Goal: Information Seeking & Learning: Learn about a topic

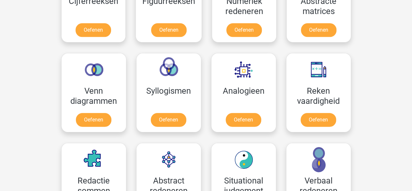
scroll to position [328, 0]
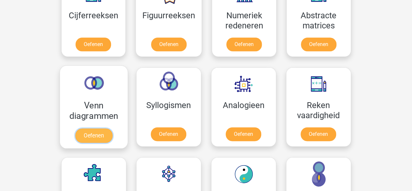
click at [87, 133] on link "Oefenen" at bounding box center [93, 135] width 37 height 14
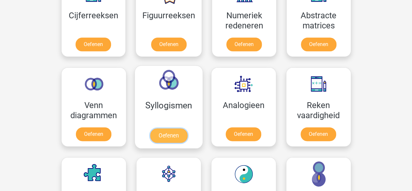
click at [173, 130] on link "Oefenen" at bounding box center [168, 135] width 37 height 14
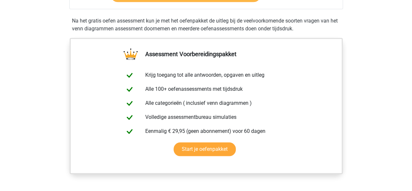
scroll to position [199, 0]
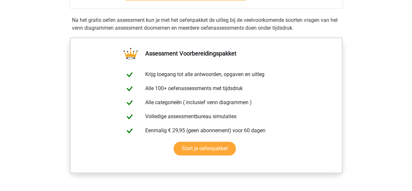
click at [61, 78] on div "Assessment Voorbereidingspakket Krijg toegang tot alle antwoorden, opgaven en u…" at bounding box center [206, 113] width 305 height 152
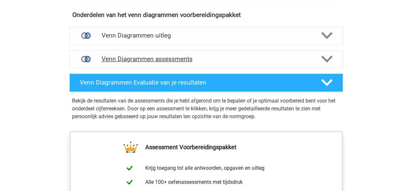
scroll to position [380, 0]
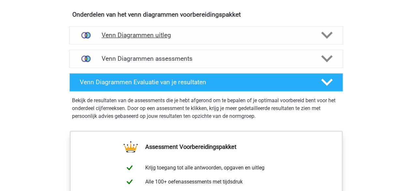
click at [128, 35] on h4 "Venn Diagrammen uitleg" at bounding box center [206, 34] width 209 height 7
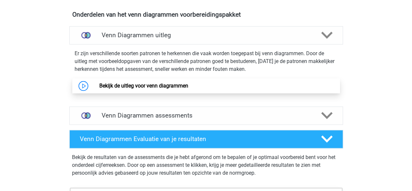
click at [111, 82] on link "Bekijk de uitleg voor venn diagrammen" at bounding box center [143, 85] width 89 height 6
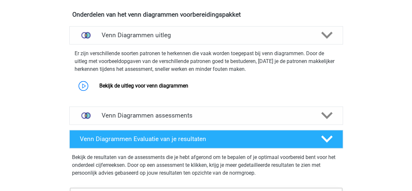
click at [42, 105] on div "Registreer Nederlands English" at bounding box center [206, 65] width 412 height 890
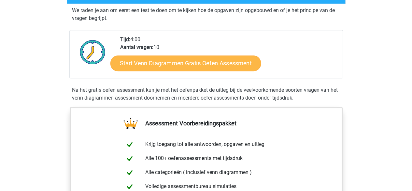
scroll to position [129, 0]
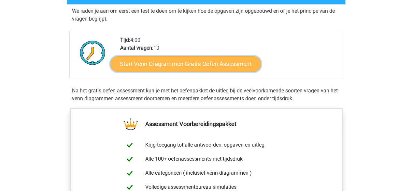
click at [155, 66] on link "Start Venn Diagrammen Gratis Oefen Assessment" at bounding box center [186, 64] width 151 height 16
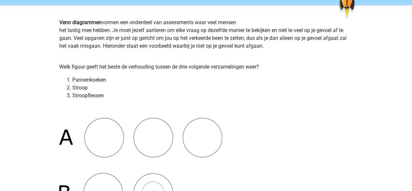
scroll to position [40, 0]
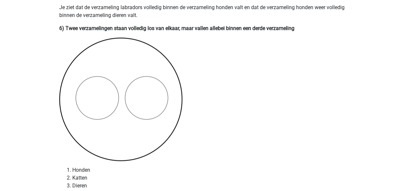
scroll to position [1598, 0]
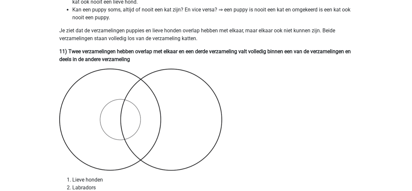
scroll to position [2625, 0]
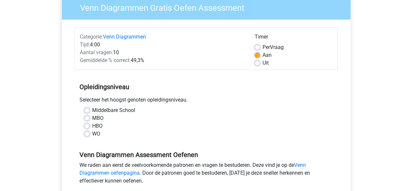
scroll to position [62, 0]
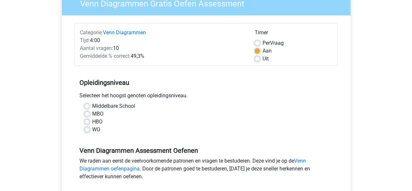
click at [90, 128] on div "WO" at bounding box center [206, 130] width 244 height 8
click at [92, 129] on label "WO" at bounding box center [96, 130] width 8 height 8
click at [87, 129] on input "WO" at bounding box center [86, 129] width 5 height 7
radio input "true"
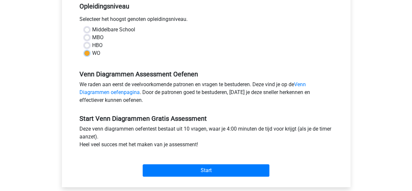
scroll to position [143, 0]
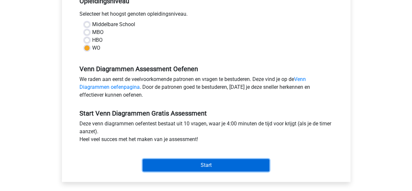
click at [170, 163] on input "Start" at bounding box center [206, 165] width 127 height 12
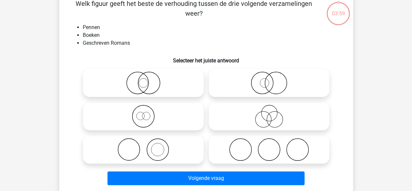
scroll to position [37, 0]
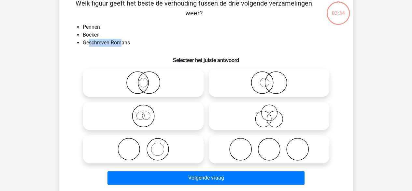
drag, startPoint x: 89, startPoint y: 41, endPoint x: 122, endPoint y: 42, distance: 32.9
click at [122, 42] on li "Geschreven Romans" at bounding box center [213, 43] width 260 height 8
click at [141, 148] on icon at bounding box center [143, 149] width 115 height 23
click at [143, 146] on input "radio" at bounding box center [145, 143] width 4 height 4
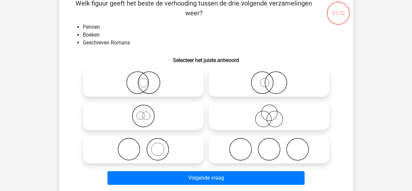
radio input "true"
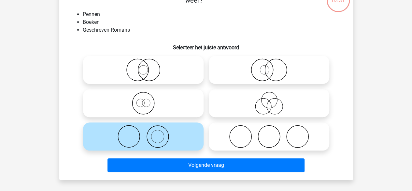
scroll to position [50, 0]
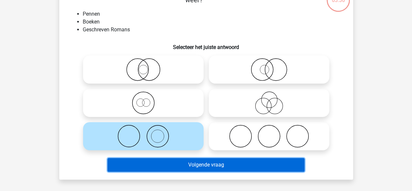
click at [157, 166] on button "Volgende vraag" at bounding box center [206, 165] width 197 height 14
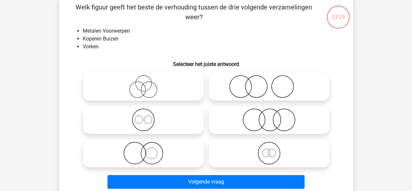
scroll to position [30, 0]
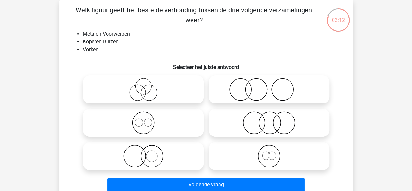
click at [243, 90] on icon at bounding box center [269, 89] width 115 height 23
click at [269, 86] on input "radio" at bounding box center [271, 84] width 4 height 4
radio input "true"
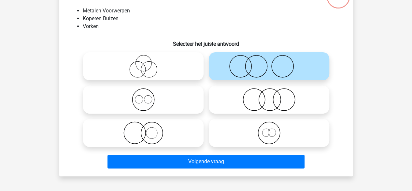
scroll to position [53, 0]
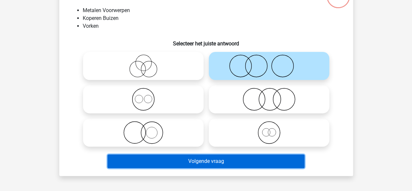
click at [205, 160] on button "Volgende vraag" at bounding box center [206, 161] width 197 height 14
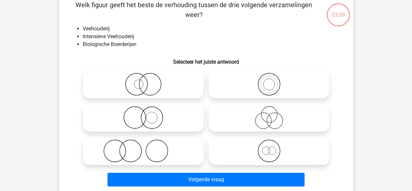
scroll to position [30, 0]
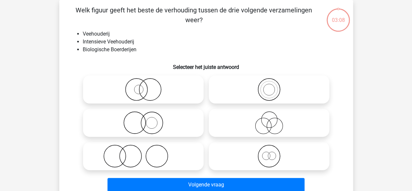
click at [41, 64] on div "Registreer Nederlands English" at bounding box center [206, 178] width 412 height 417
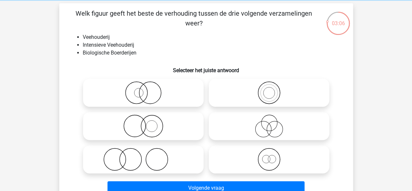
scroll to position [26, 0]
drag, startPoint x: 87, startPoint y: 38, endPoint x: 99, endPoint y: 39, distance: 12.4
click at [99, 39] on li "Veehouderij" at bounding box center [213, 38] width 260 height 8
click at [102, 50] on li "Biologische Boerderijen" at bounding box center [213, 53] width 260 height 8
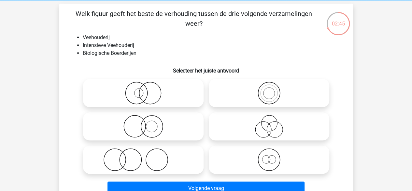
click at [102, 50] on li "Biologische Boerderijen" at bounding box center [213, 53] width 260 height 8
click at [60, 69] on div "Welk figuur geeft het beste de verhouding tussen de drie volgende verzamelingen…" at bounding box center [206, 103] width 294 height 199
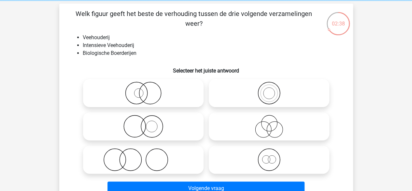
click at [129, 122] on icon at bounding box center [143, 126] width 115 height 23
click at [143, 122] on input "radio" at bounding box center [145, 121] width 4 height 4
radio input "true"
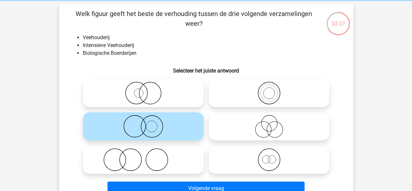
scroll to position [41, 0]
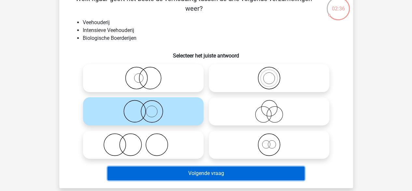
click at [125, 177] on button "Volgende vraag" at bounding box center [206, 173] width 197 height 14
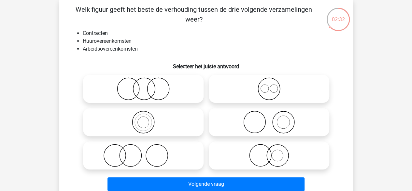
scroll to position [31, 0]
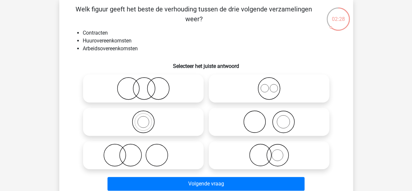
click at [238, 95] on icon at bounding box center [269, 88] width 115 height 23
click at [269, 85] on input "radio" at bounding box center [271, 83] width 4 height 4
radio input "true"
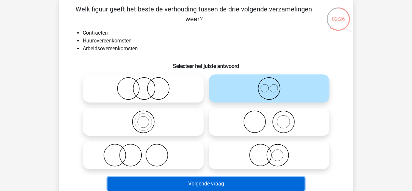
click at [213, 181] on button "Volgende vraag" at bounding box center [206, 184] width 197 height 14
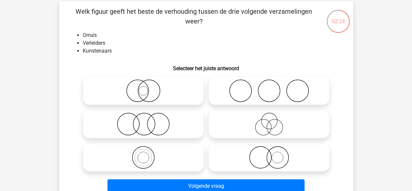
scroll to position [29, 0]
click at [136, 121] on icon at bounding box center [143, 123] width 115 height 23
click at [143, 120] on input "radio" at bounding box center [145, 118] width 4 height 4
radio input "true"
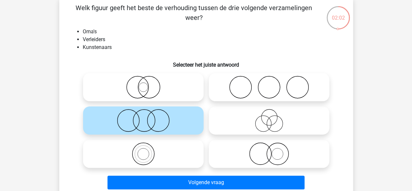
scroll to position [39, 0]
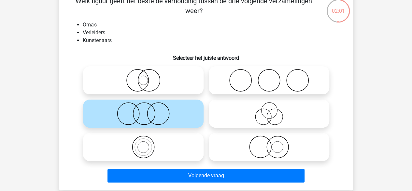
click at [239, 120] on icon at bounding box center [269, 113] width 115 height 23
click at [269, 110] on input "radio" at bounding box center [271, 108] width 4 height 4
radio input "true"
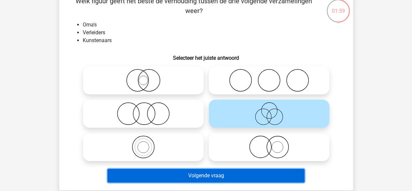
click at [207, 177] on button "Volgende vraag" at bounding box center [206, 176] width 197 height 14
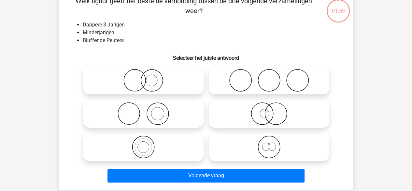
scroll to position [30, 0]
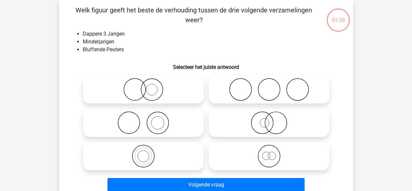
click at [40, 63] on div "Registreer Nederlands English" at bounding box center [206, 178] width 412 height 417
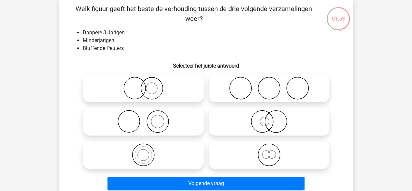
scroll to position [31, 0]
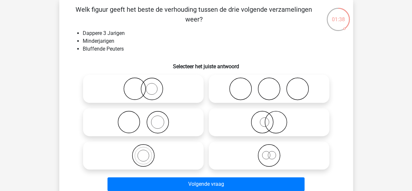
click at [244, 149] on icon at bounding box center [269, 155] width 115 height 23
click at [269, 149] on input "radio" at bounding box center [271, 150] width 4 height 4
radio input "true"
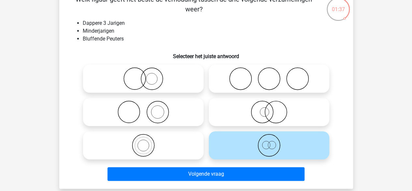
scroll to position [41, 0]
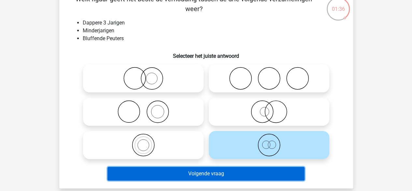
click at [237, 173] on button "Volgende vraag" at bounding box center [206, 174] width 197 height 14
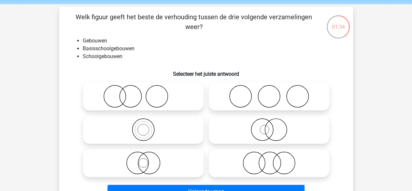
scroll to position [26, 0]
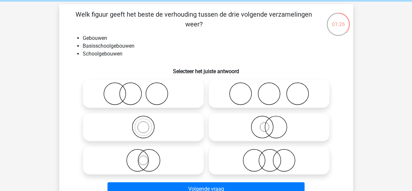
click at [126, 126] on icon at bounding box center [143, 126] width 115 height 23
click at [143, 124] on input "radio" at bounding box center [145, 121] width 4 height 4
radio input "true"
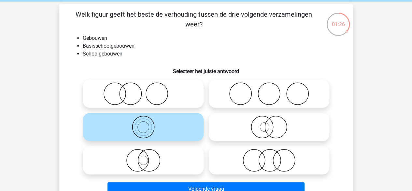
scroll to position [45, 0]
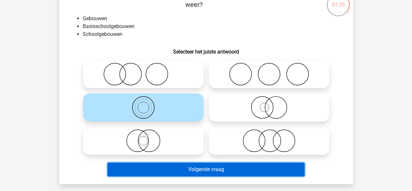
click at [141, 171] on button "Volgende vraag" at bounding box center [206, 169] width 197 height 14
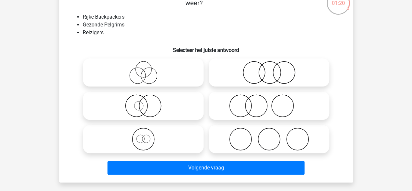
scroll to position [47, 0]
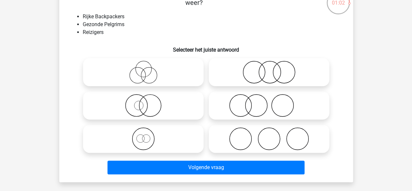
click at [121, 137] on icon at bounding box center [143, 138] width 115 height 23
click at [143, 135] on input "radio" at bounding box center [145, 133] width 4 height 4
radio input "true"
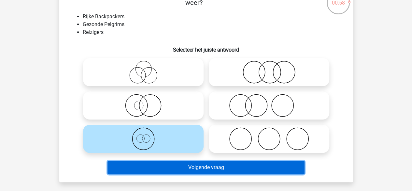
click at [144, 163] on button "Volgende vraag" at bounding box center [206, 167] width 197 height 14
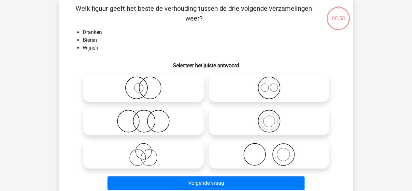
scroll to position [30, 0]
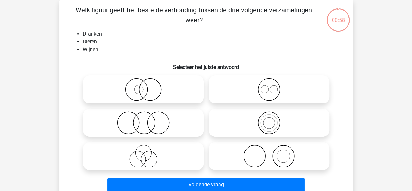
click at [51, 85] on div "Registreer Nederlands English" at bounding box center [206, 178] width 412 height 417
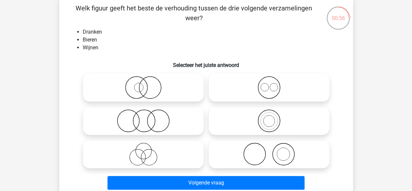
scroll to position [40, 0]
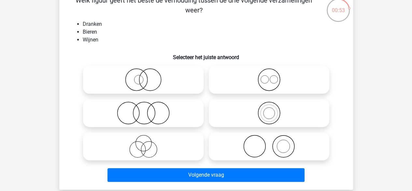
click at [240, 73] on icon at bounding box center [269, 79] width 115 height 23
click at [269, 73] on input "radio" at bounding box center [271, 74] width 4 height 4
radio input "true"
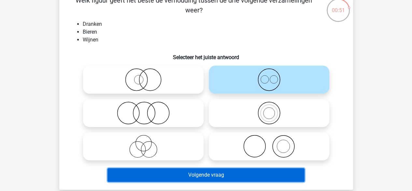
click at [211, 170] on button "Volgende vraag" at bounding box center [206, 175] width 197 height 14
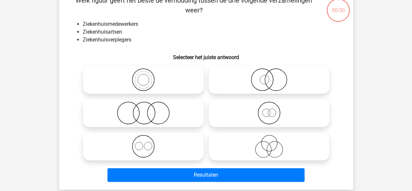
scroll to position [30, 0]
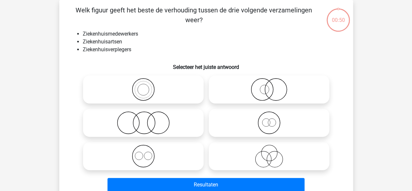
click at [66, 96] on div "Welk figuur geeft het beste de verhouding tussen de drie volgende verzamelingen…" at bounding box center [206, 99] width 289 height 189
click at [25, 82] on div "Registreer Nederlands English" at bounding box center [206, 178] width 412 height 417
click at [125, 158] on icon at bounding box center [143, 155] width 115 height 23
click at [143, 153] on input "radio" at bounding box center [145, 150] width 4 height 4
radio input "true"
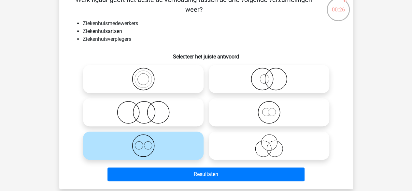
scroll to position [47, 0]
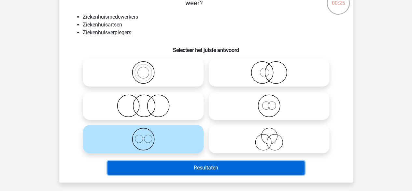
click at [145, 167] on button "Resultaten" at bounding box center [206, 168] width 197 height 14
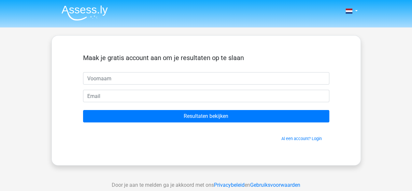
click at [125, 82] on input "text" at bounding box center [206, 78] width 246 height 12
type input "Wessel"
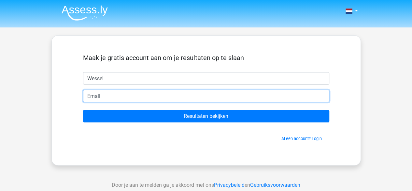
click at [124, 97] on input "email" at bounding box center [206, 96] width 246 height 12
type input "[EMAIL_ADDRESS][DOMAIN_NAME]"
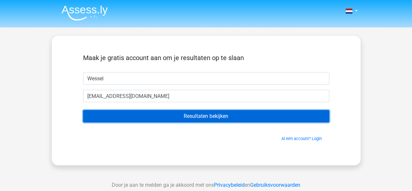
click at [143, 113] on input "Resultaten bekijken" at bounding box center [206, 116] width 246 height 12
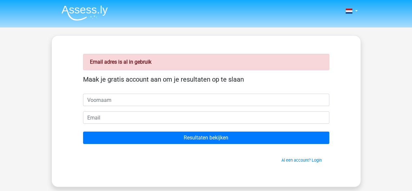
click at [137, 103] on input "text" at bounding box center [206, 100] width 246 height 12
type input "Wessel"
click at [135, 125] on form "Maak je gratis account aan om je resultaten op te slaan [GEOGRAPHIC_DATA] Resul…" at bounding box center [206, 119] width 246 height 88
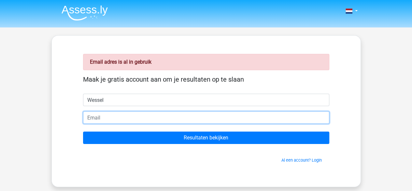
click at [135, 122] on input "email" at bounding box center [206, 117] width 246 height 12
type input "[EMAIL_ADDRESS][DOMAIN_NAME]"
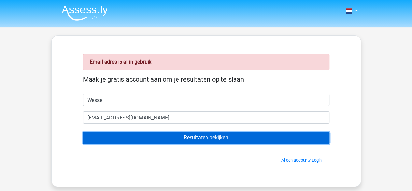
click at [149, 132] on input "Resultaten bekijken" at bounding box center [206, 137] width 246 height 12
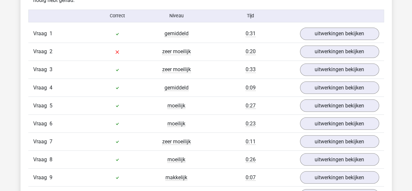
scroll to position [513, 0]
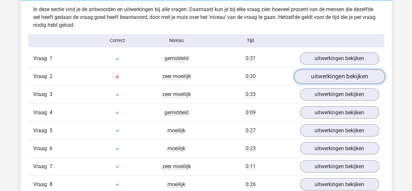
click at [330, 72] on link "uitwerkingen bekijken" at bounding box center [339, 76] width 91 height 14
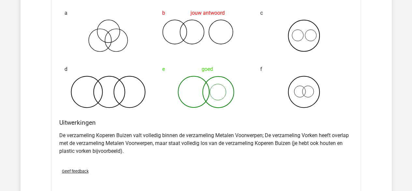
scroll to position [662, 0]
click at [162, 159] on div "De verzameling Koperen Buizen valt volledig binnen de verzameling Metalen Voorw…" at bounding box center [206, 145] width 294 height 34
click at [179, 153] on p "De verzameling Koperen Buizen valt volledig binnen de verzameling Metalen Voorw…" at bounding box center [206, 142] width 294 height 23
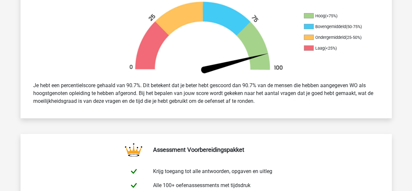
scroll to position [0, 0]
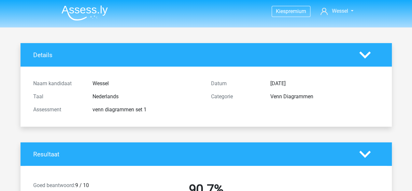
click at [76, 11] on img at bounding box center [85, 12] width 46 height 15
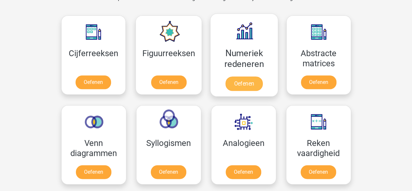
scroll to position [291, 0]
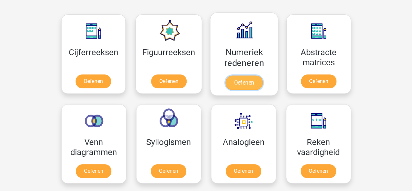
click at [237, 75] on link "Oefenen" at bounding box center [244, 82] width 37 height 14
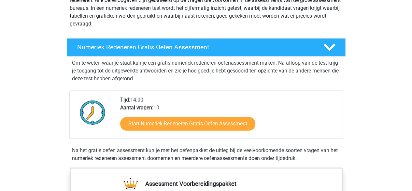
scroll to position [93, 0]
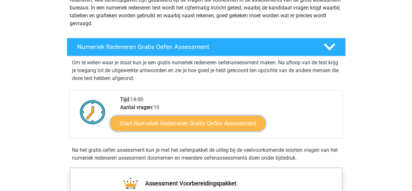
click at [169, 126] on link "Start Numeriek Redeneren Gratis Oefen Assessment" at bounding box center [188, 123] width 156 height 16
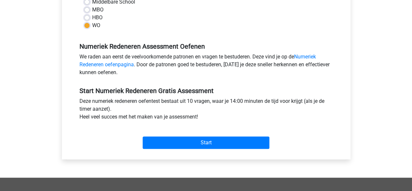
scroll to position [180, 0]
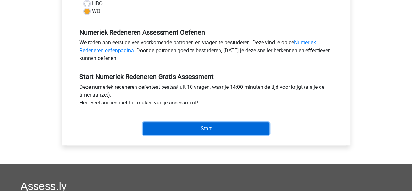
click at [166, 127] on input "Start" at bounding box center [206, 128] width 127 height 12
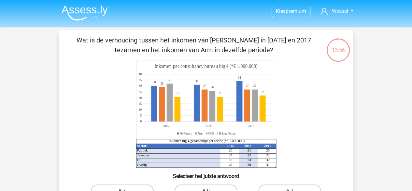
click at [83, 12] on img at bounding box center [85, 12] width 46 height 15
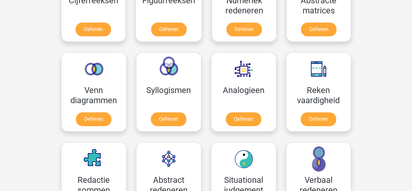
scroll to position [355, 0]
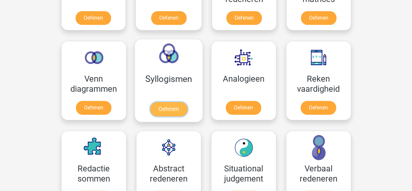
click at [175, 104] on link "Oefenen" at bounding box center [168, 109] width 37 height 14
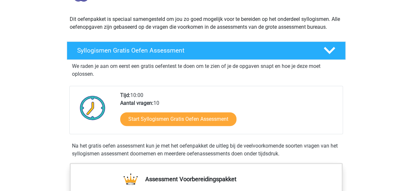
scroll to position [67, 0]
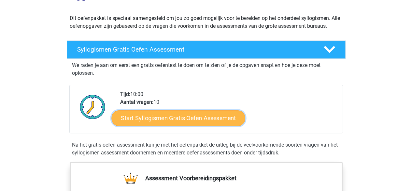
click at [170, 116] on link "Start Syllogismen Gratis Oefen Assessment" at bounding box center [178, 118] width 134 height 16
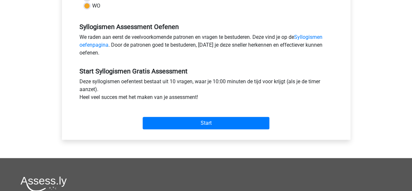
scroll to position [186, 0]
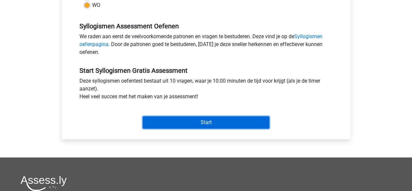
click at [190, 125] on input "Start" at bounding box center [206, 122] width 127 height 12
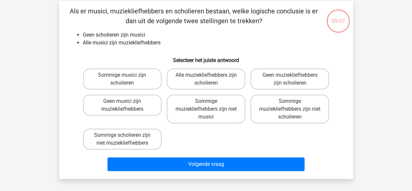
scroll to position [29, 0]
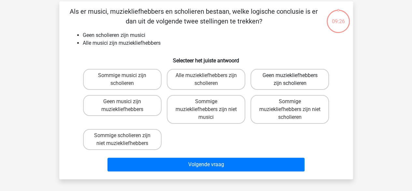
click at [271, 79] on label "Geen muziekliefhebbers zijn scholieren" at bounding box center [290, 79] width 79 height 21
click at [290, 79] on input "Geen muziekliefhebbers zijn scholieren" at bounding box center [292, 77] width 4 height 4
radio input "true"
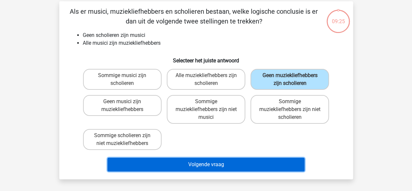
click at [202, 165] on button "Volgende vraag" at bounding box center [206, 164] width 197 height 14
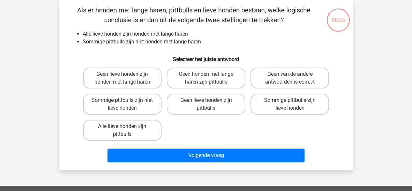
scroll to position [0, 0]
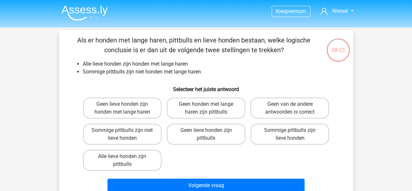
click at [80, 10] on img at bounding box center [85, 12] width 46 height 15
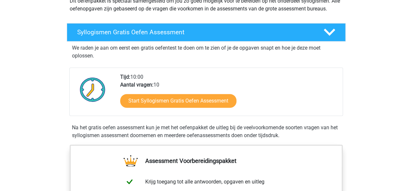
scroll to position [85, 0]
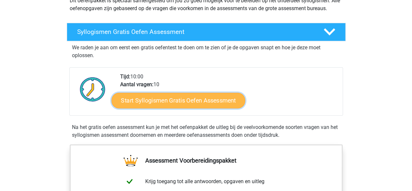
click at [164, 104] on link "Start Syllogismen Gratis Oefen Assessment" at bounding box center [178, 100] width 134 height 16
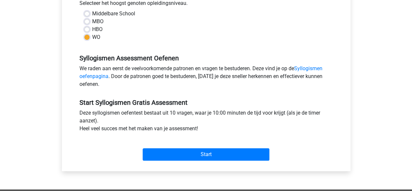
scroll to position [155, 0]
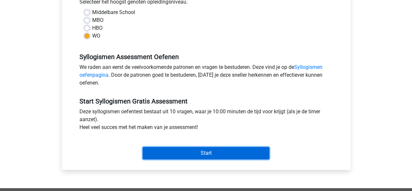
click at [166, 148] on input "Start" at bounding box center [206, 153] width 127 height 12
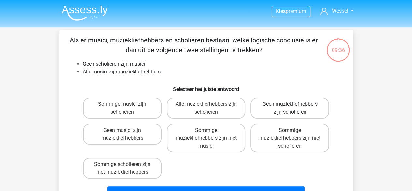
click at [278, 102] on label "Geen muziekliefhebbers zijn scholieren" at bounding box center [290, 107] width 79 height 21
click at [290, 104] on input "Geen muziekliefhebbers zijn scholieren" at bounding box center [292, 106] width 4 height 4
radio input "true"
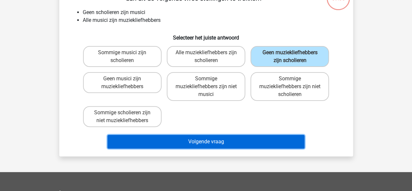
click at [230, 143] on button "Volgende vraag" at bounding box center [206, 142] width 197 height 14
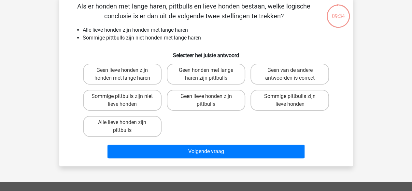
scroll to position [30, 0]
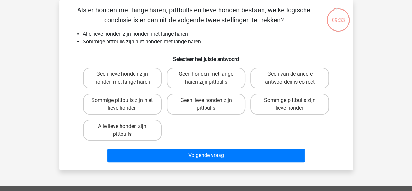
click at [246, 32] on li "Alle lieve honden zijn honden met lange haren" at bounding box center [213, 34] width 260 height 8
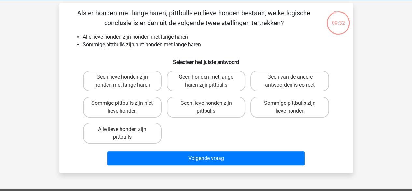
scroll to position [27, 0]
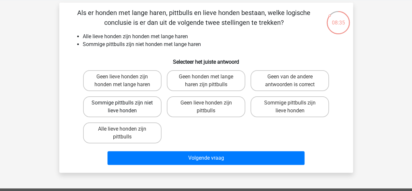
click at [121, 108] on label "Sommige pittbulls zijn niet lieve honden" at bounding box center [122, 106] width 79 height 21
click at [122, 107] on input "Sommige pittbulls zijn niet lieve honden" at bounding box center [124, 105] width 4 height 4
radio input "true"
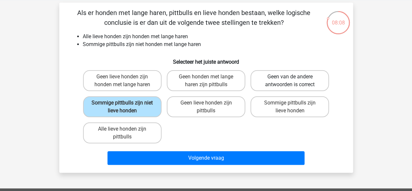
click at [294, 73] on label "Geen van de andere antwoorden is correct" at bounding box center [290, 80] width 79 height 21
click at [294, 77] on input "Geen van de andere antwoorden is correct" at bounding box center [292, 79] width 4 height 4
radio input "true"
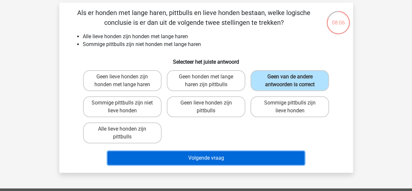
click at [212, 163] on button "Volgende vraag" at bounding box center [206, 158] width 197 height 14
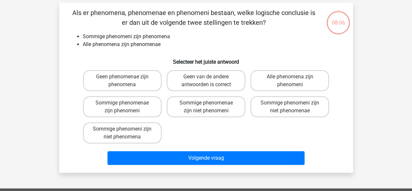
scroll to position [30, 0]
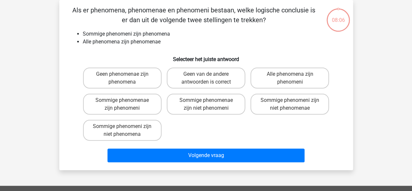
click at [53, 80] on div "08:06 Vraag 3 van de 10 Categorie: syllogismen set 1 Als er phenomena, phenomen…" at bounding box center [207, 85] width 310 height 170
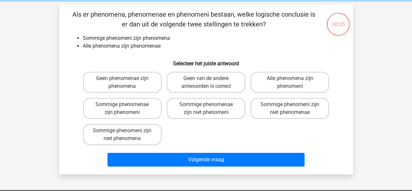
scroll to position [26, 0]
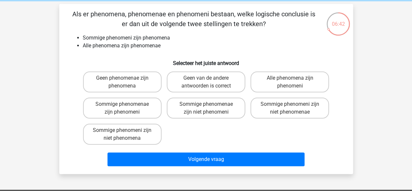
click at [183, 129] on div "Geen phenomenae zijn phenomena Geen van de andere antwoorden is correct Alle ph…" at bounding box center [207, 108] width 252 height 78
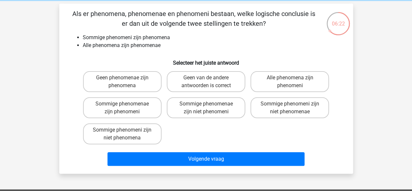
scroll to position [27, 0]
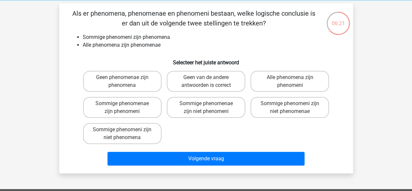
click at [186, 56] on h6 "Selecteer het juiste antwoord" at bounding box center [206, 59] width 273 height 11
click at [125, 83] on label "Geen phenomenae zijn phenomena" at bounding box center [122, 81] width 79 height 21
click at [125, 82] on input "Geen phenomenae zijn phenomena" at bounding box center [124, 79] width 4 height 4
radio input "true"
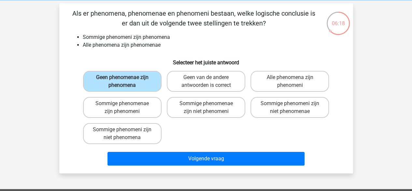
click at [212, 123] on div "Geen phenomenae zijn phenomena Geen van de andere antwoorden is correct Alle ph…" at bounding box center [207, 107] width 252 height 78
click at [136, 108] on label "Sommige phenomenae zijn phenomeni" at bounding box center [122, 107] width 79 height 21
click at [126, 108] on input "Sommige phenomenae zijn phenomeni" at bounding box center [124, 105] width 4 height 4
radio input "true"
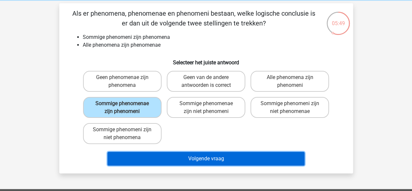
click at [215, 162] on button "Volgende vraag" at bounding box center [206, 159] width 197 height 14
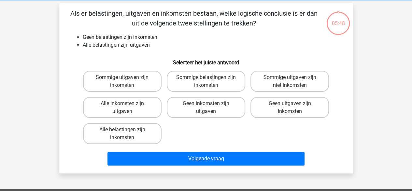
scroll to position [30, 0]
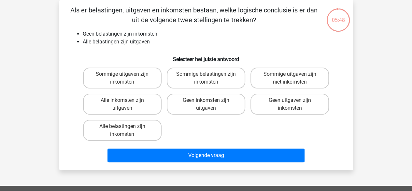
click at [27, 38] on div "Kies premium Wessel wesselvanderneut@hotmail.com" at bounding box center [206, 164] width 412 height 388
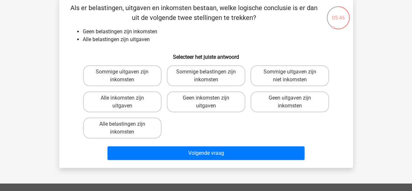
scroll to position [31, 0]
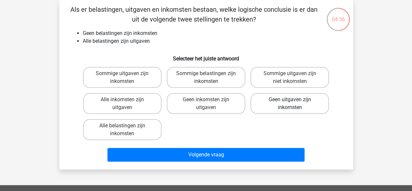
click at [295, 111] on label "Geen uitgaven zijn inkomsten" at bounding box center [290, 103] width 79 height 21
click at [294, 104] on input "Geen uitgaven zijn inkomsten" at bounding box center [292, 101] width 4 height 4
radio input "true"
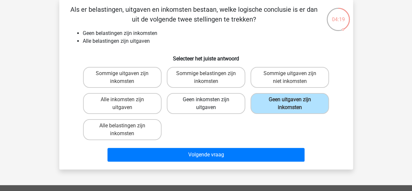
click at [227, 102] on label "Geen inkomsten zijn uitgaven" at bounding box center [206, 103] width 79 height 21
click at [210, 102] on input "Geen inkomsten zijn uitgaven" at bounding box center [208, 101] width 4 height 4
radio input "true"
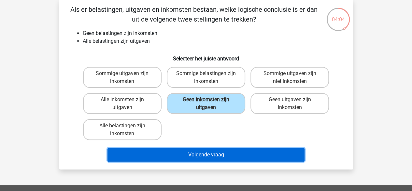
click at [226, 154] on button "Volgende vraag" at bounding box center [206, 155] width 197 height 14
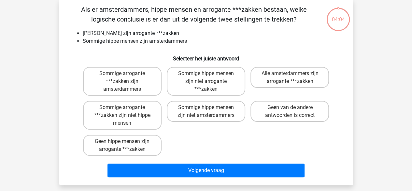
scroll to position [30, 0]
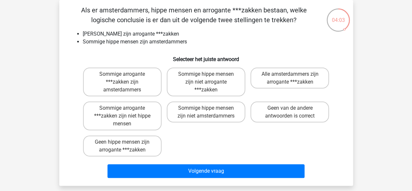
click at [245, 35] on li "[PERSON_NAME] zijn arrogante ***zakken" at bounding box center [213, 34] width 260 height 8
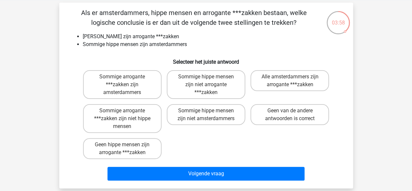
scroll to position [29, 0]
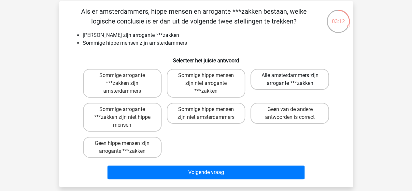
click at [269, 73] on label "Alle amsterdammers zijn arrogante ***zakken" at bounding box center [290, 79] width 79 height 21
click at [290, 75] on input "Alle amsterdammers zijn arrogante ***zakken" at bounding box center [292, 77] width 4 height 4
radio input "true"
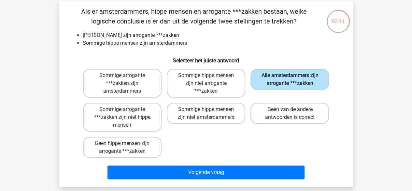
click at [235, 150] on div "Sommige arrogante ***zakken zijn amsterdammers Sommige hippe mensen zijn niet a…" at bounding box center [207, 113] width 252 height 94
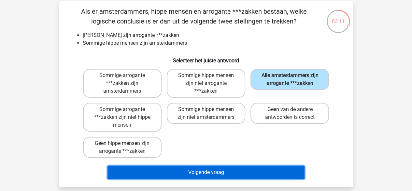
click at [224, 172] on button "Volgende vraag" at bounding box center [206, 172] width 197 height 14
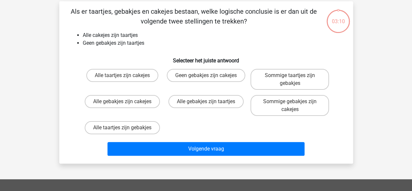
scroll to position [30, 0]
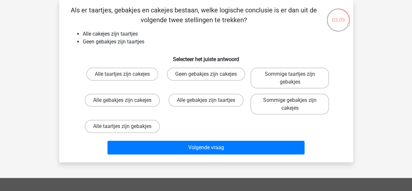
click at [65, 57] on div "Als er taartjes, gebakjes en cakejes bestaan, welke logische conclusie is er da…" at bounding box center [206, 81] width 289 height 152
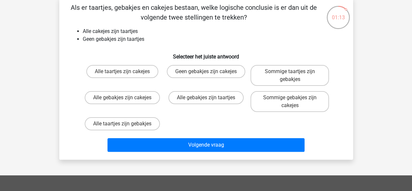
scroll to position [32, 0]
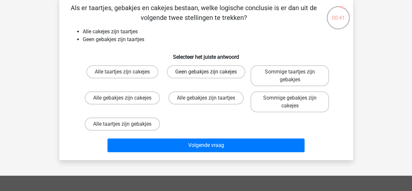
click at [194, 78] on label "Geen gebakjes zijn cakejes" at bounding box center [206, 71] width 79 height 13
click at [206, 76] on input "Geen gebakjes zijn cakejes" at bounding box center [208, 74] width 4 height 4
radio input "true"
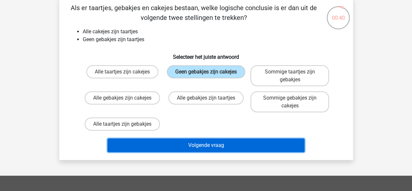
click at [195, 139] on button "Volgende vraag" at bounding box center [206, 145] width 197 height 14
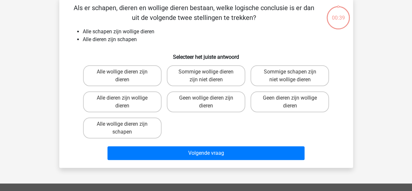
scroll to position [30, 0]
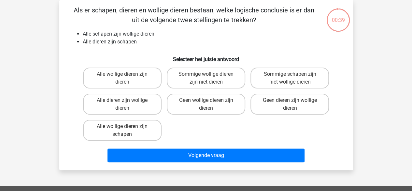
click at [25, 70] on div "Kies premium Wessel wesselvanderneut@hotmail.com" at bounding box center [206, 164] width 412 height 388
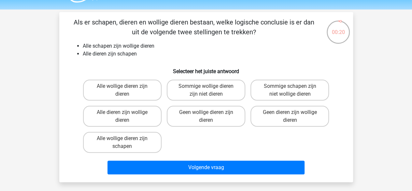
scroll to position [42, 0]
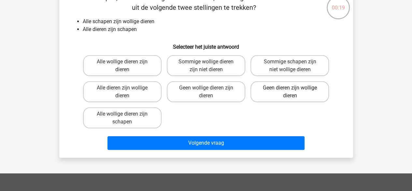
click at [273, 96] on label "Geen dieren zijn wollige dieren" at bounding box center [290, 91] width 79 height 21
click at [290, 92] on input "Geen dieren zijn wollige dieren" at bounding box center [292, 90] width 4 height 4
radio input "true"
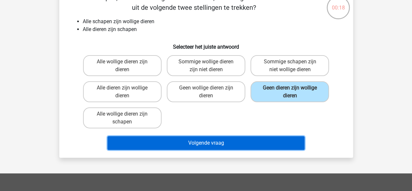
click at [249, 142] on button "Volgende vraag" at bounding box center [206, 143] width 197 height 14
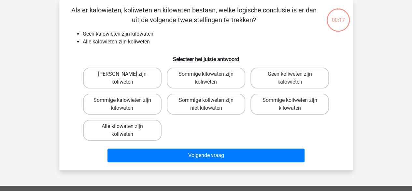
scroll to position [30, 0]
click at [207, 107] on label "Sommige koliweten zijn niet kilowaten" at bounding box center [206, 104] width 79 height 21
click at [207, 104] on input "Sommige koliweten zijn niet kilowaten" at bounding box center [208, 102] width 4 height 4
radio input "true"
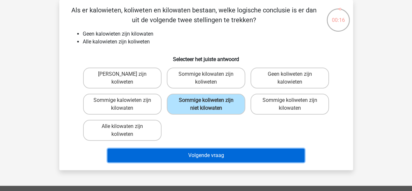
click at [206, 159] on button "Volgende vraag" at bounding box center [206, 155] width 197 height 14
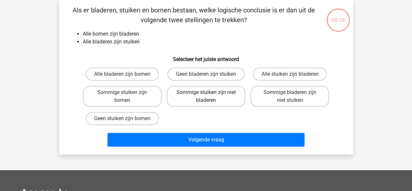
click at [197, 98] on label "Sommige stuiken zijn niet bladeren" at bounding box center [206, 96] width 79 height 21
click at [206, 97] on input "Sommige stuiken zijn niet bladeren" at bounding box center [208, 94] width 4 height 4
radio input "true"
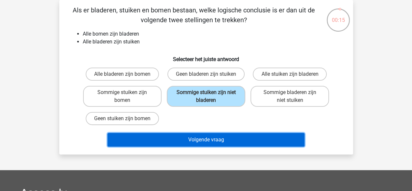
click at [196, 133] on button "Volgende vraag" at bounding box center [206, 140] width 197 height 14
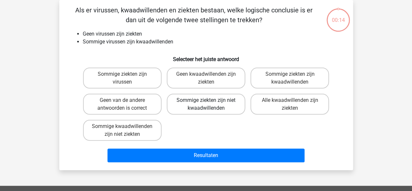
click at [195, 104] on label "Sommige ziekten zijn niet kwaadwillenden" at bounding box center [206, 104] width 79 height 21
click at [206, 104] on input "Sommige ziekten zijn niet kwaadwillenden" at bounding box center [208, 102] width 4 height 4
radio input "true"
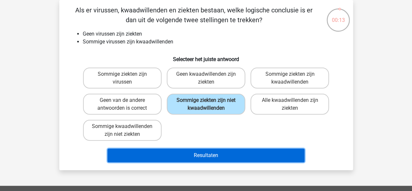
click at [196, 161] on button "Resultaten" at bounding box center [206, 155] width 197 height 14
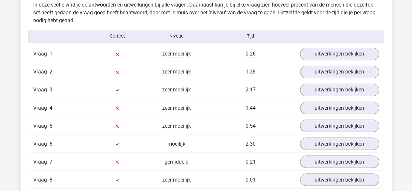
scroll to position [517, 0]
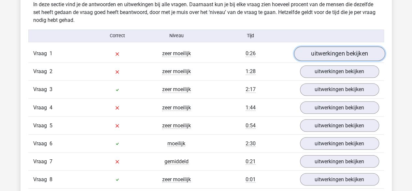
click at [314, 53] on link "uitwerkingen bekijken" at bounding box center [339, 54] width 91 height 14
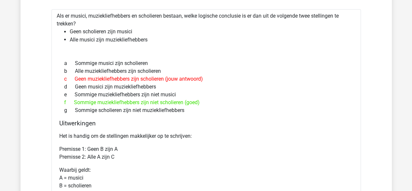
scroll to position [579, 0]
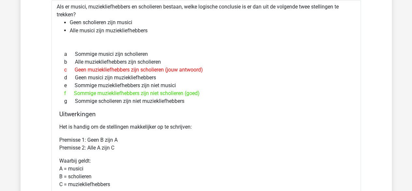
scroll to position [588, 0]
